Goal: Task Accomplishment & Management: Manage account settings

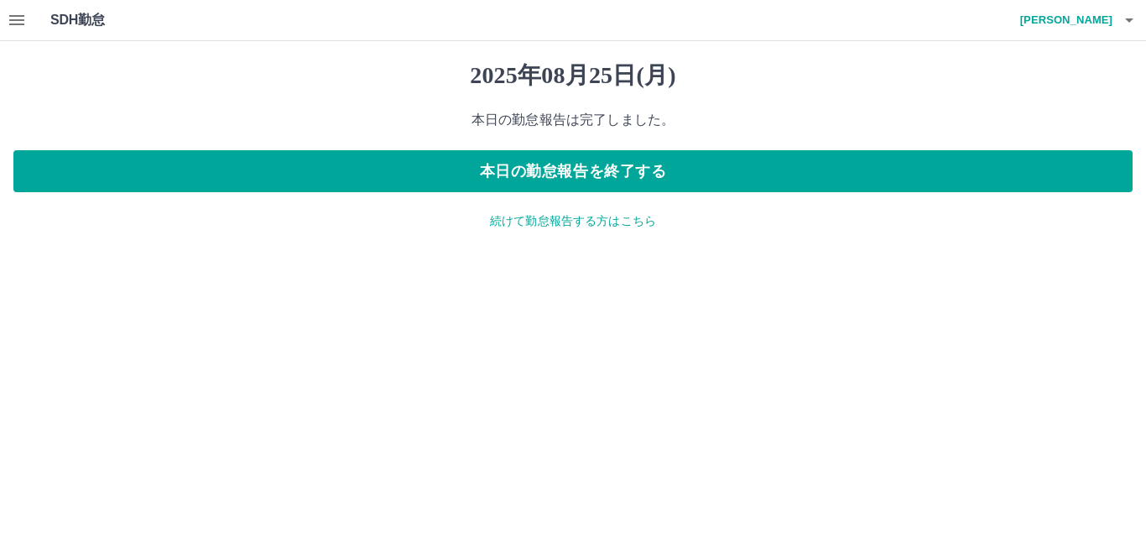
click at [2, 17] on button "button" at bounding box center [17, 20] width 34 height 40
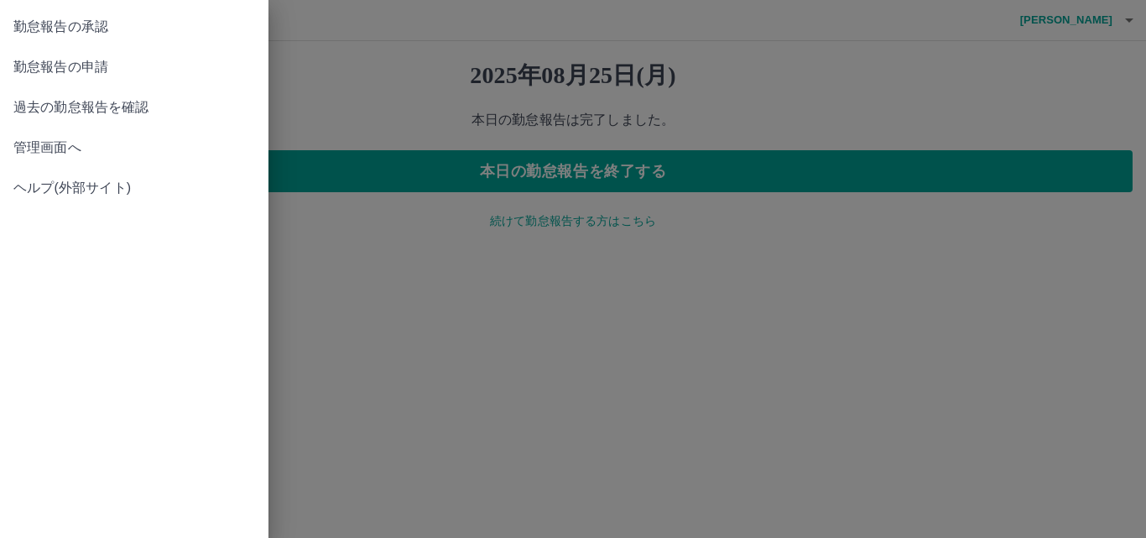
click at [59, 159] on link "管理画面へ" at bounding box center [134, 148] width 269 height 40
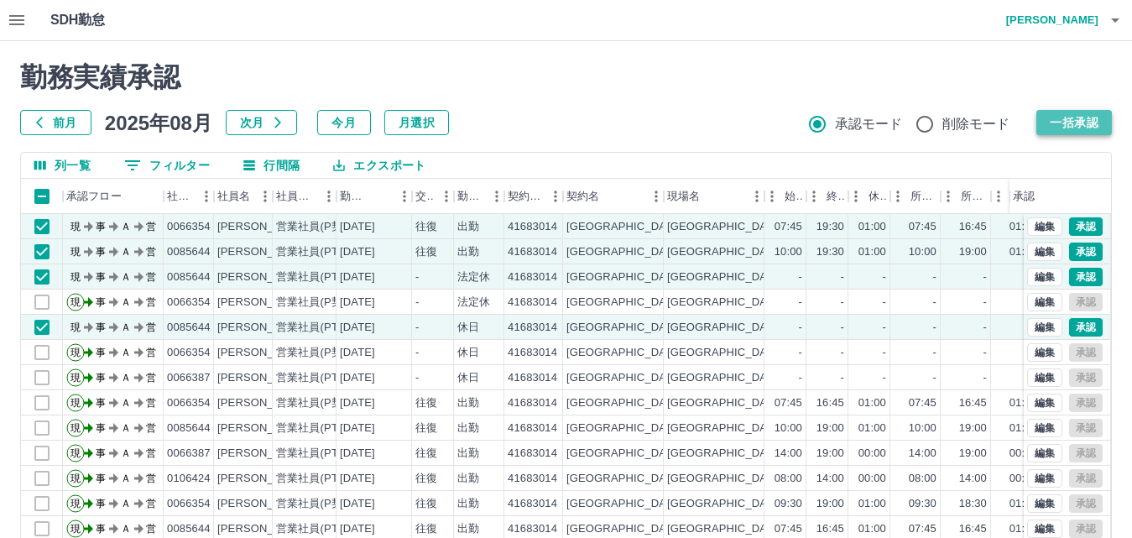
click at [1064, 119] on button "一括承認" at bounding box center [1074, 122] width 76 height 25
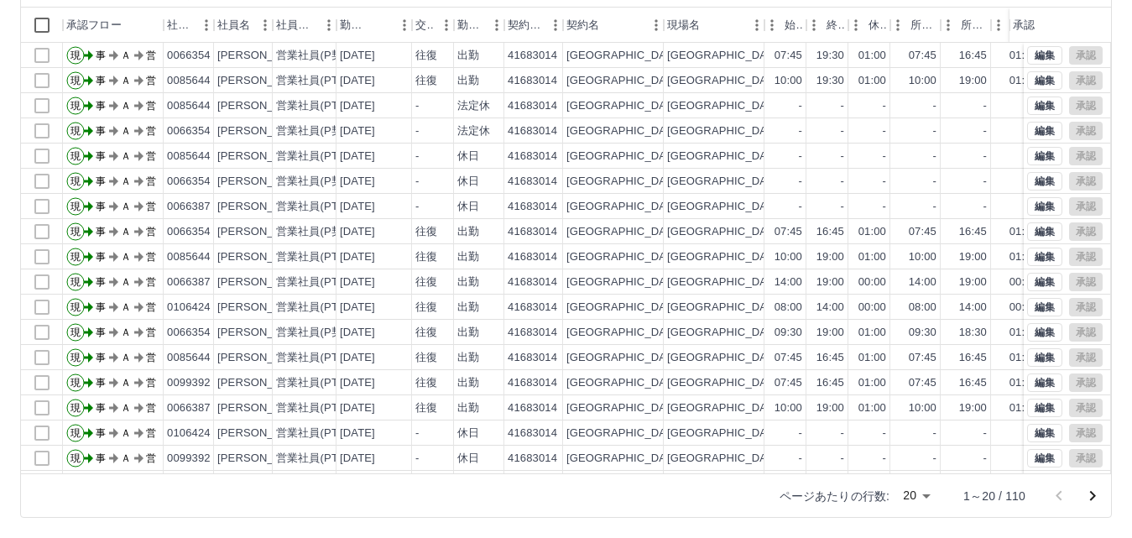
click at [1097, 496] on icon "次のページへ" at bounding box center [1092, 496] width 20 height 20
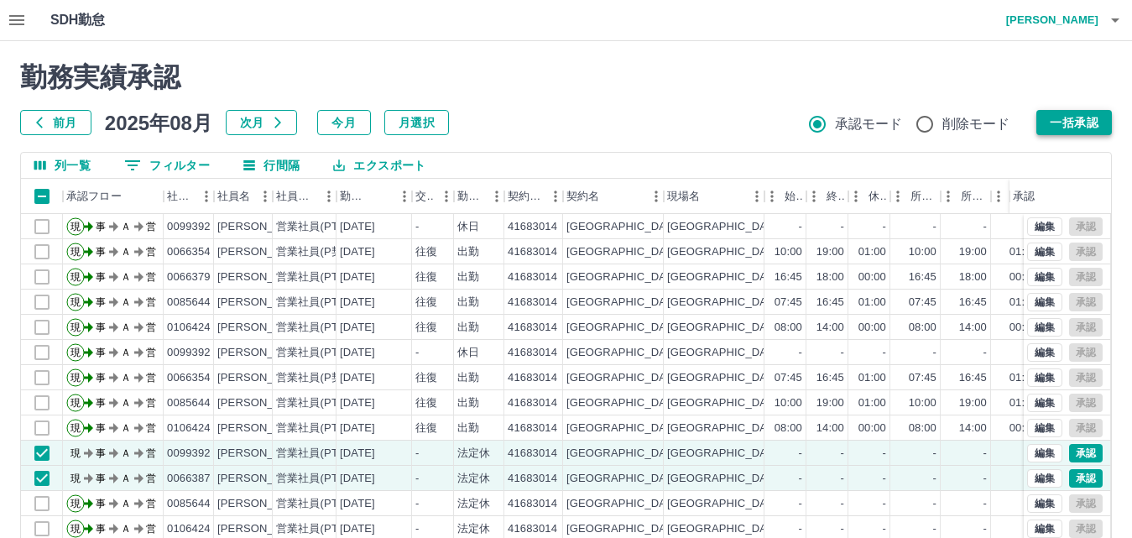
drag, startPoint x: 1073, startPoint y: 127, endPoint x: 1054, endPoint y: 128, distance: 19.4
click at [1072, 127] on button "一括承認" at bounding box center [1074, 122] width 76 height 25
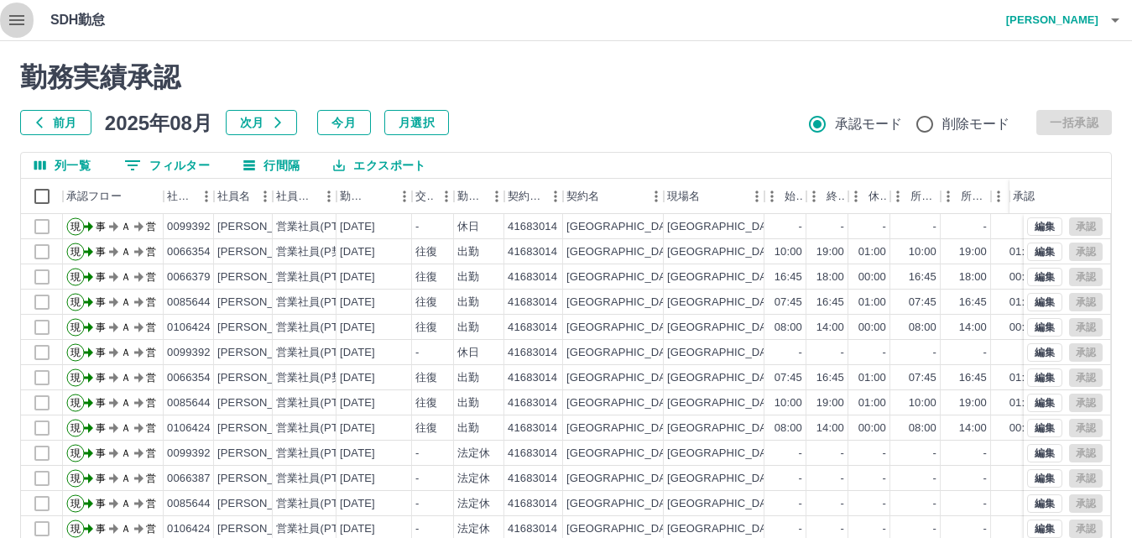
click at [13, 24] on icon "button" at bounding box center [16, 20] width 15 height 10
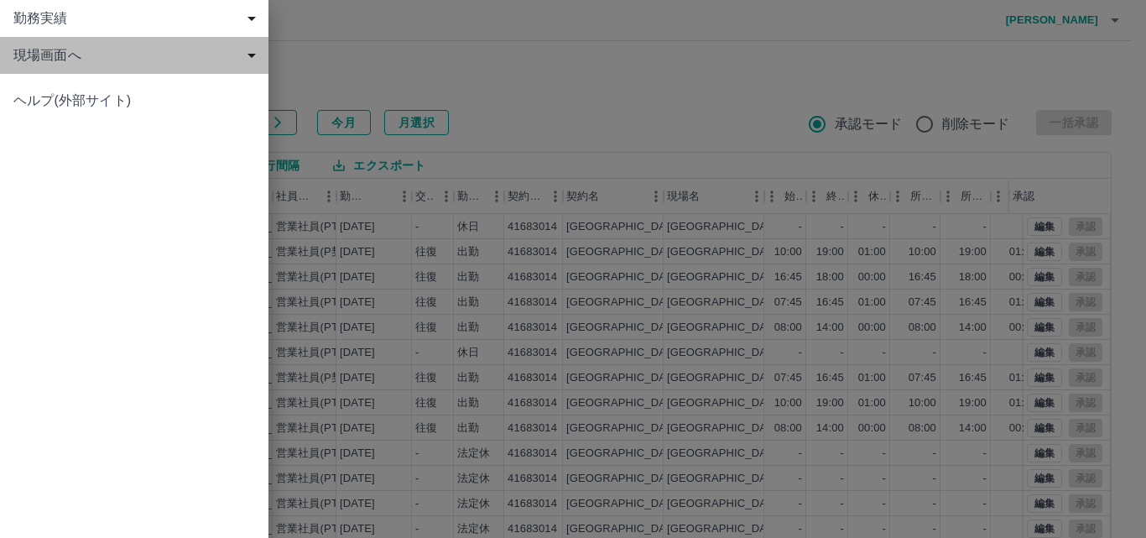
click at [44, 57] on span "現場画面へ" at bounding box center [137, 55] width 248 height 20
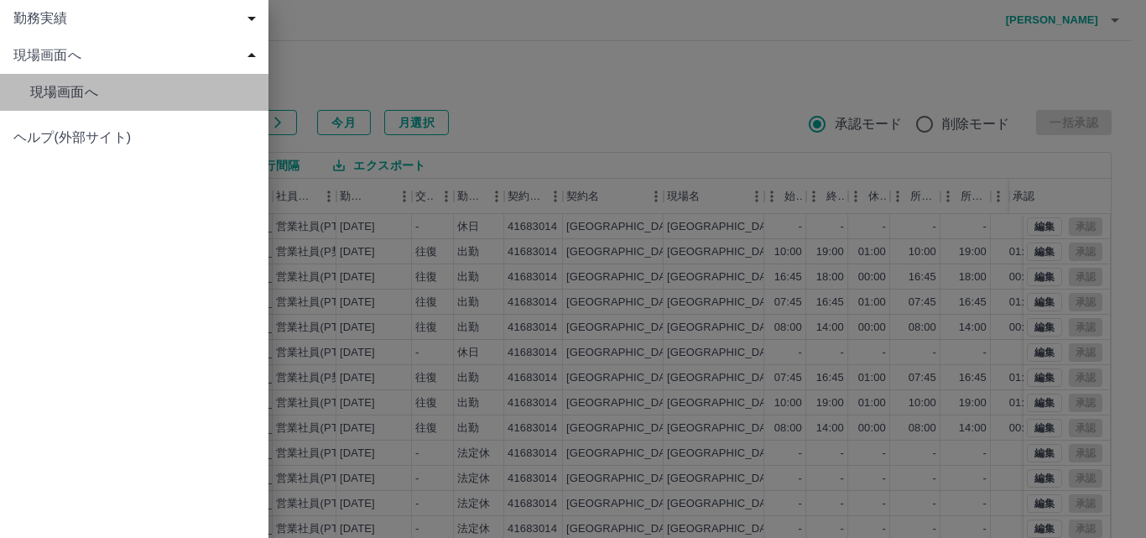
click at [74, 84] on span "現場画面へ" at bounding box center [142, 92] width 225 height 20
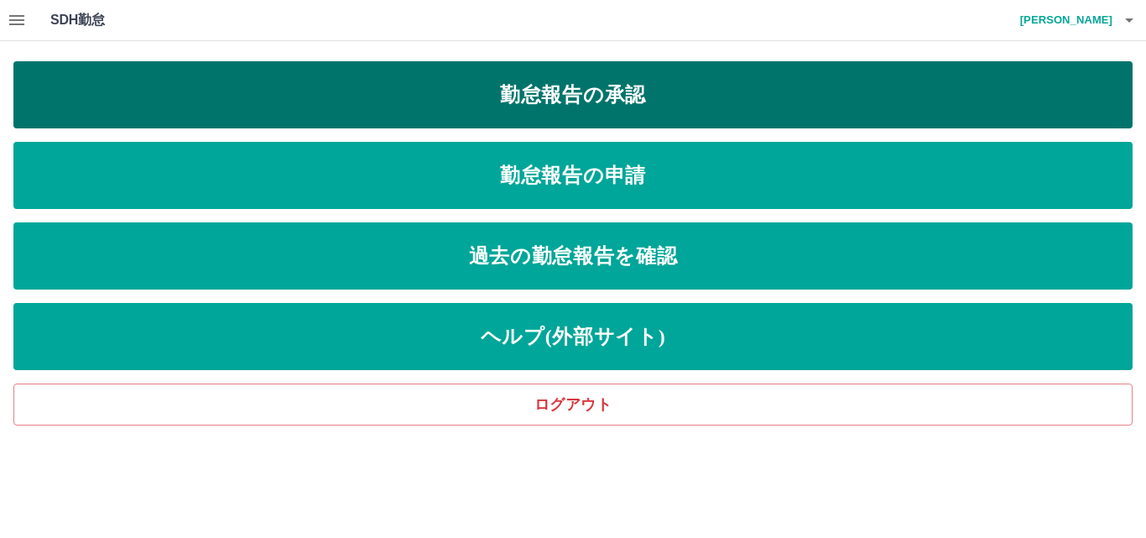
click at [337, 103] on link "勤怠報告の承認" at bounding box center [572, 94] width 1119 height 67
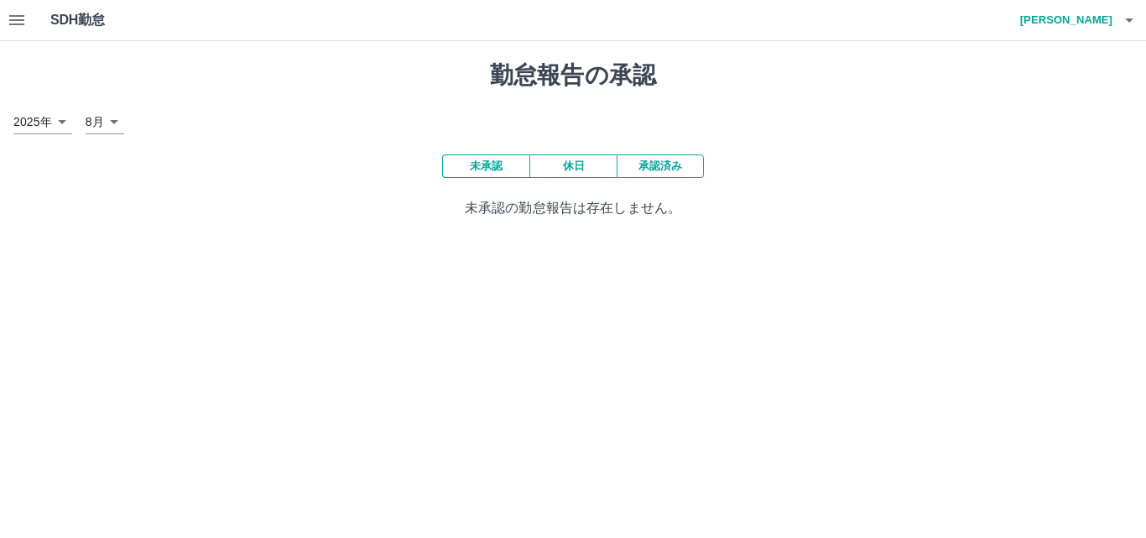
click at [479, 171] on button "未承認" at bounding box center [485, 165] width 87 height 23
